Goal: Task Accomplishment & Management: Complete application form

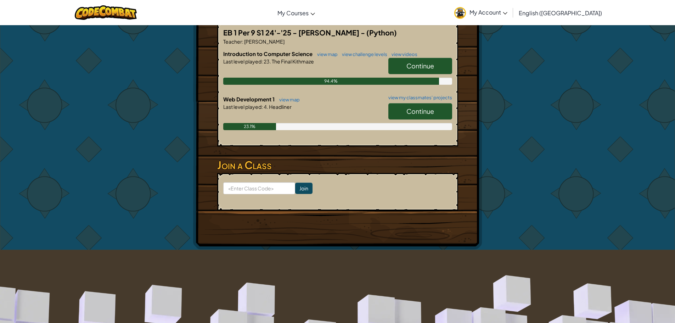
scroll to position [177, 0]
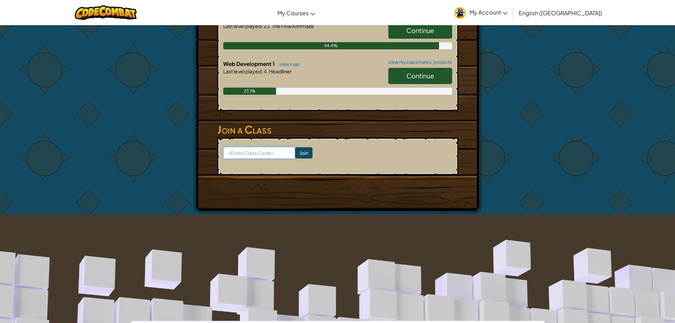
click at [264, 154] on input at bounding box center [259, 153] width 72 height 12
type input "onlybirdhand"
click at [301, 151] on input "Join" at bounding box center [303, 152] width 17 height 11
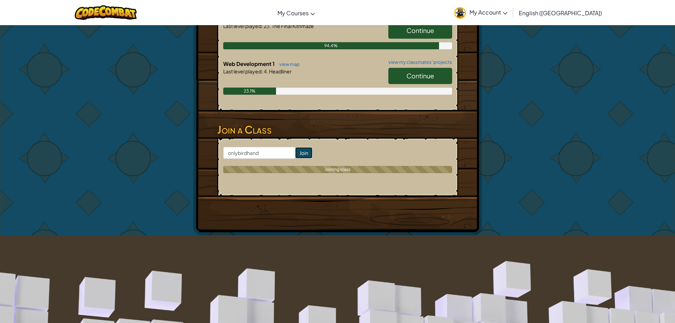
click at [303, 151] on input "Join" at bounding box center [303, 152] width 17 height 11
